Goal: Task Accomplishment & Management: Use online tool/utility

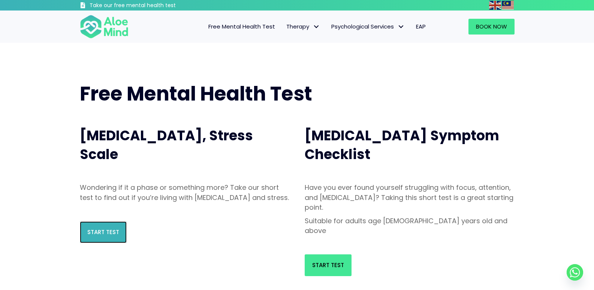
click at [115, 236] on span "Start Test" at bounding box center [103, 232] width 32 height 8
click at [93, 231] on link "Start Test" at bounding box center [103, 232] width 47 height 22
